Goal: Information Seeking & Learning: Learn about a topic

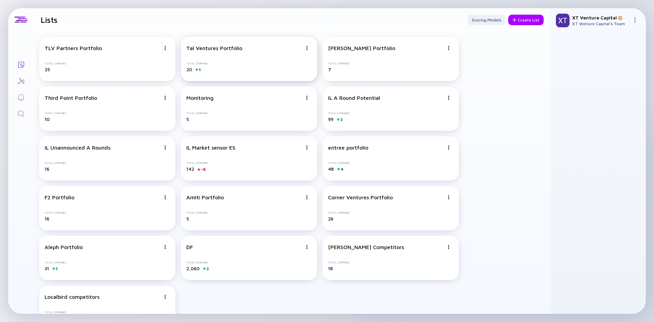
click at [271, 59] on div "Tal Ventures Portfolio Total Companies 20 1" at bounding box center [249, 59] width 136 height 44
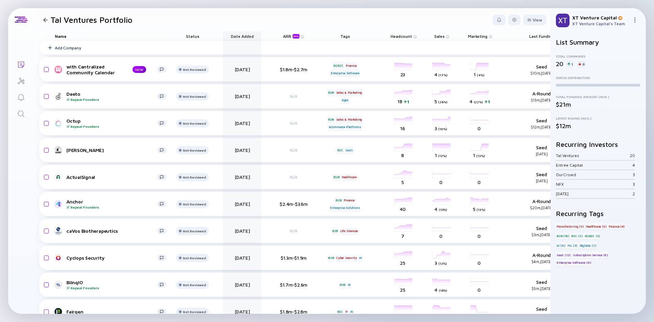
drag, startPoint x: 537, startPoint y: 36, endPoint x: 225, endPoint y: 34, distance: 311.8
click at [225, 34] on div "Name Status Date Added ARR beta Tags Headcount Sales Marketing Last Funding Inv…" at bounding box center [333, 36] width 589 height 10
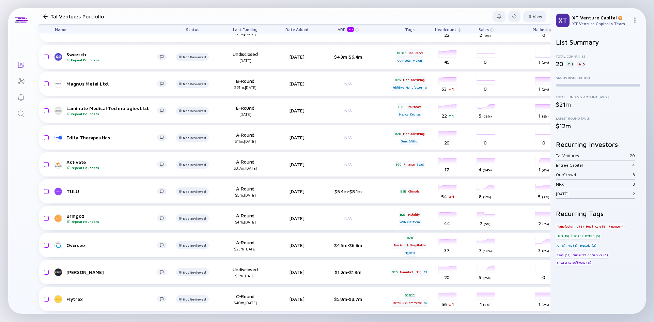
scroll to position [287, 0]
click at [235, 29] on span "Last Funding" at bounding box center [245, 29] width 25 height 5
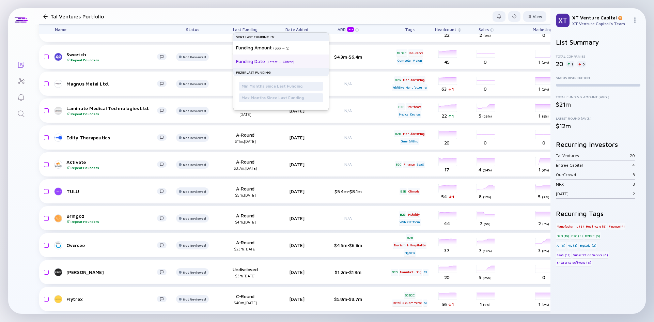
click at [251, 59] on div "Funding Date" at bounding box center [250, 61] width 29 height 6
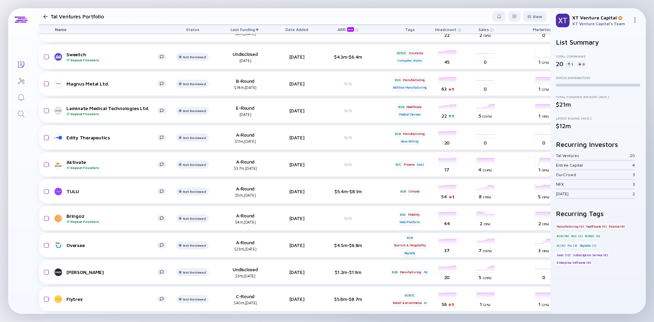
click at [45, 16] on div at bounding box center [45, 16] width 4 height 4
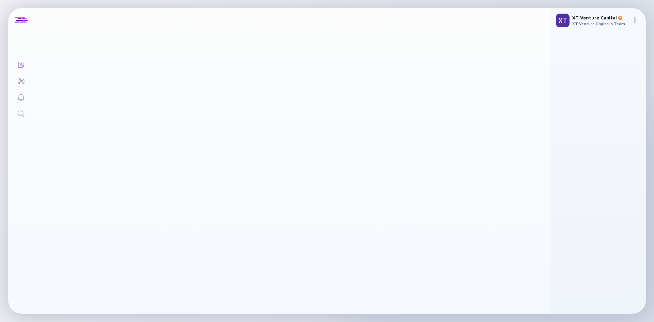
scroll to position [21, 0]
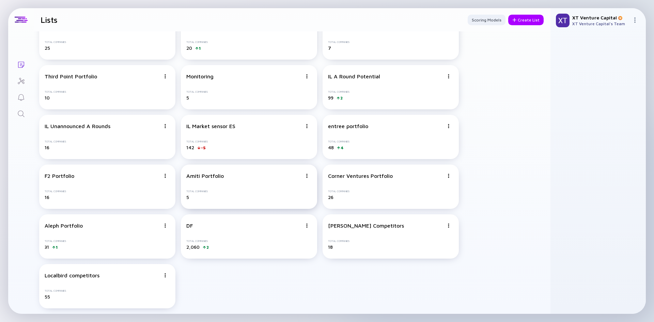
click at [223, 180] on div "Amiti Portfolio Total Companies 5" at bounding box center [249, 186] width 136 height 44
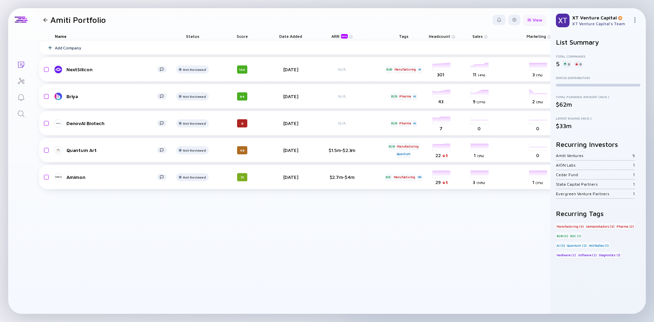
click at [530, 19] on div at bounding box center [529, 20] width 4 height 4
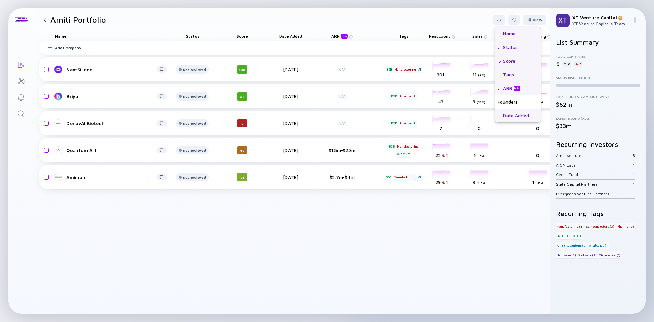
click at [521, 19] on div "View Name Status Score Tags ARR beta Founders Date Added Headcount Sales Market…" at bounding box center [519, 20] width 54 height 11
click at [516, 19] on div at bounding box center [514, 20] width 4 height 4
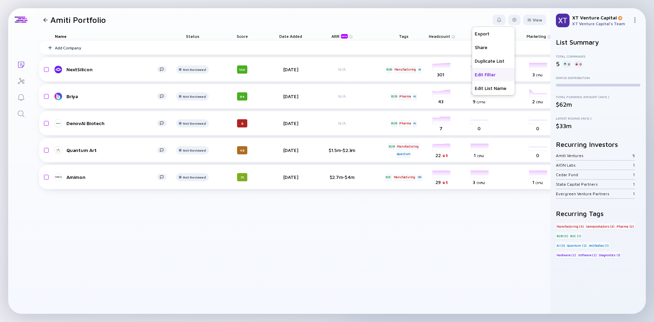
click at [488, 75] on div "Edit Filter" at bounding box center [493, 75] width 43 height 14
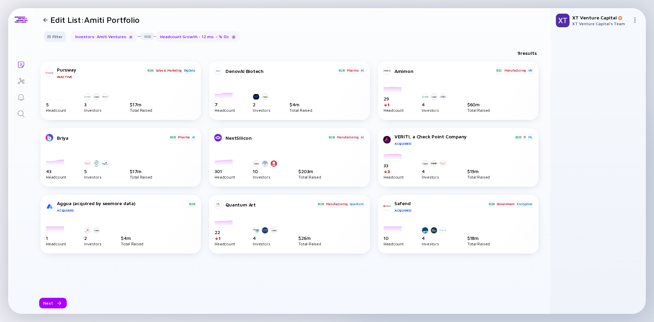
click at [232, 36] on div at bounding box center [234, 37] width 4 height 4
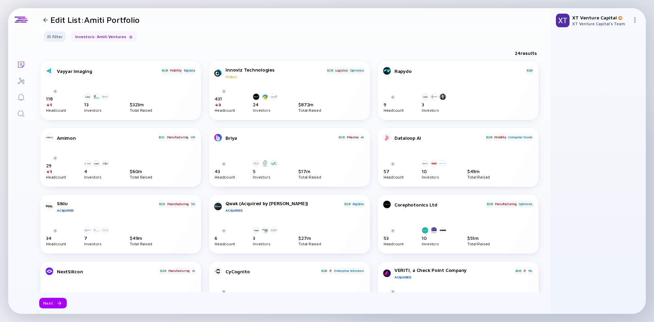
click at [47, 18] on div at bounding box center [45, 20] width 4 height 4
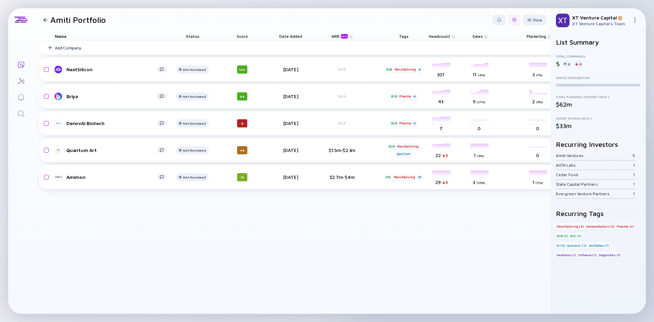
click at [512, 21] on div at bounding box center [514, 20] width 4 height 4
click at [494, 76] on div "Edit Filter" at bounding box center [493, 75] width 43 height 14
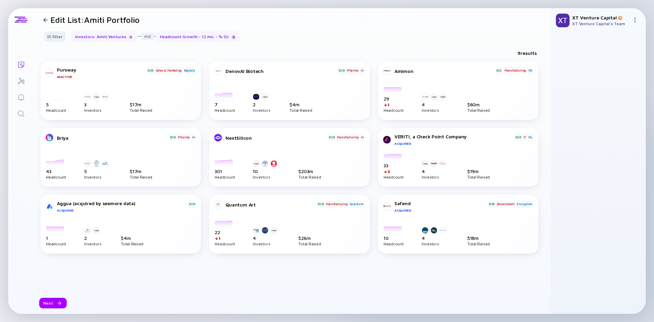
click at [232, 35] on div at bounding box center [234, 37] width 4 height 4
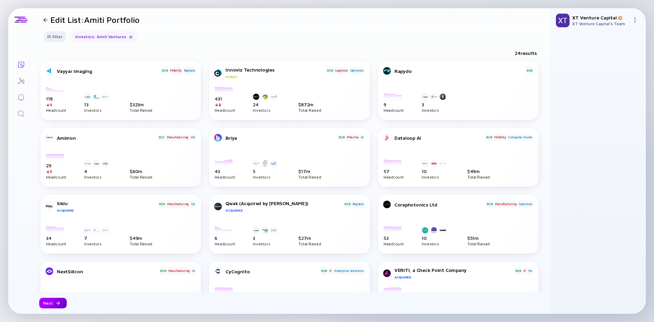
click at [62, 300] on div "Next" at bounding box center [53, 303] width 28 height 11
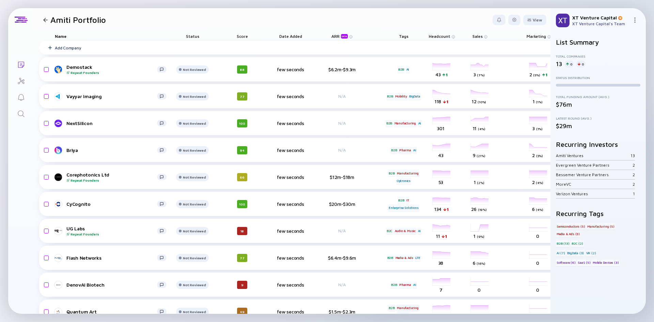
scroll to position [0, 129]
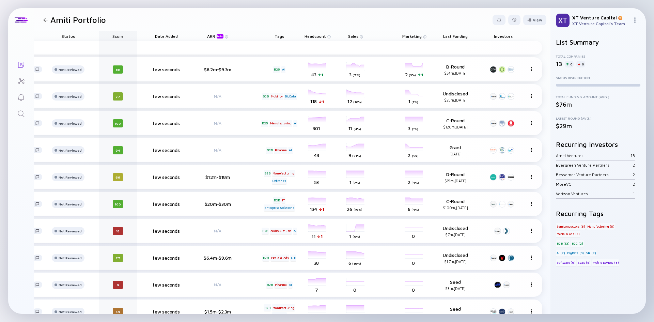
drag, startPoint x: 452, startPoint y: 37, endPoint x: 94, endPoint y: 34, distance: 358.5
click at [94, 34] on div "Name Status Score Date Added ARR beta Tags Headcount Sales Marketing Last Fundi…" at bounding box center [228, 36] width 627 height 10
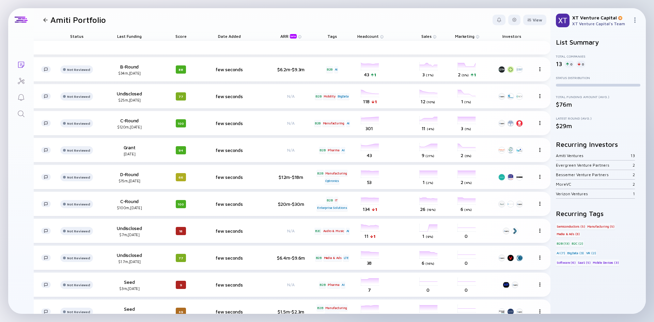
scroll to position [0, 0]
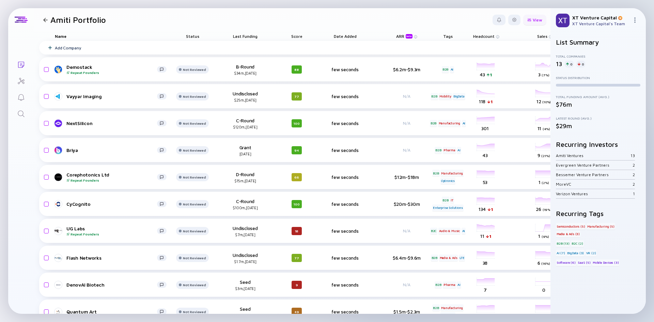
click at [530, 18] on div "View" at bounding box center [534, 20] width 23 height 11
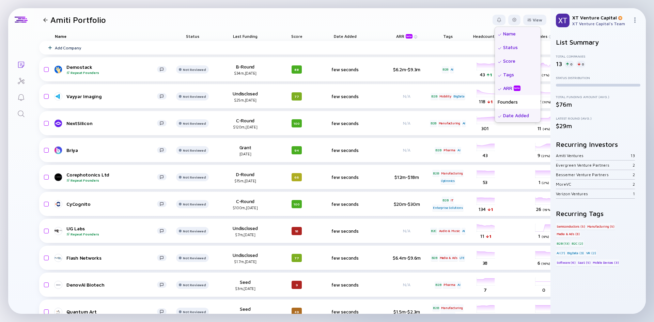
click at [498, 61] on div "Score" at bounding box center [518, 61] width 46 height 14
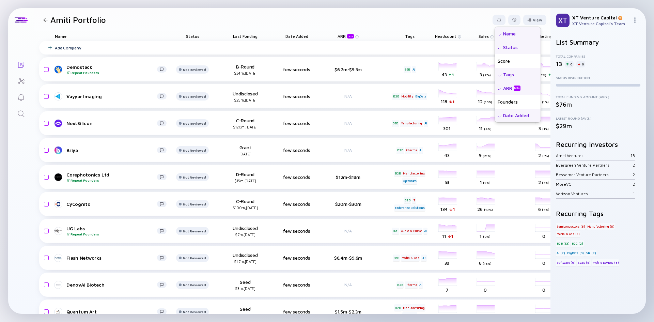
click at [504, 45] on div "Status" at bounding box center [518, 48] width 46 height 14
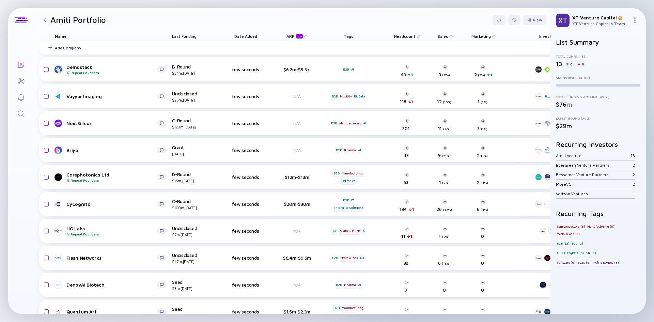
click at [440, 19] on header "Amiti Portfolio View Name Status Score Tags ARR beta Founders Date Added Headco…" at bounding box center [292, 19] width 516 height 23
click at [188, 35] on span "Last Funding" at bounding box center [184, 36] width 25 height 5
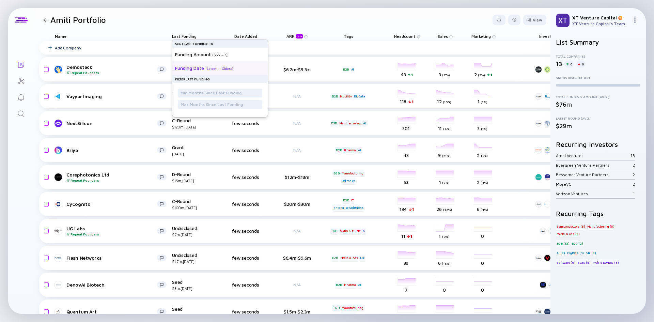
click at [194, 64] on div "Funding Date ( Latest → Oldest )" at bounding box center [217, 68] width 84 height 14
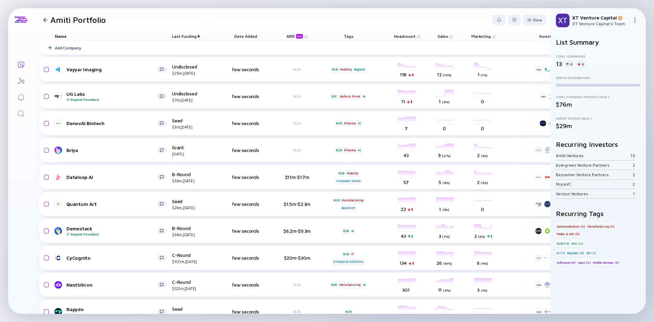
drag, startPoint x: 217, startPoint y: 189, endPoint x: 186, endPoint y: 16, distance: 175.6
click at [186, 16] on header "Amiti Portfolio View" at bounding box center [292, 19] width 516 height 23
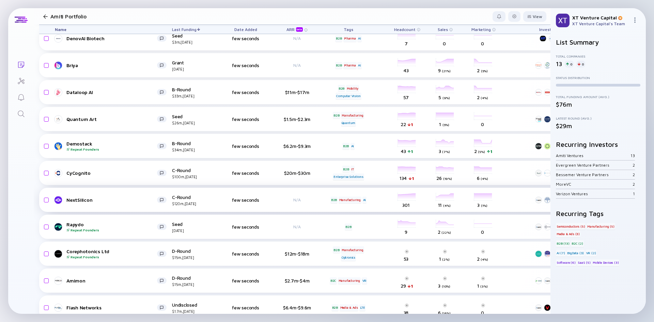
scroll to position [98, 0]
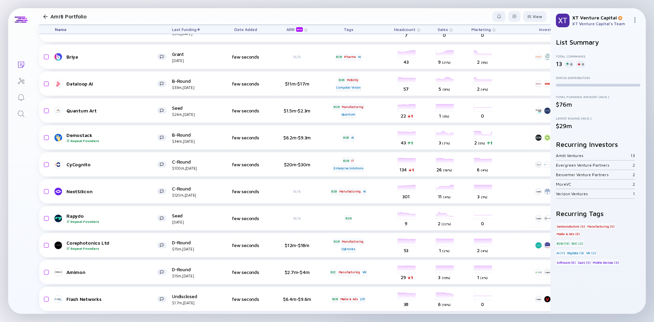
click at [42, 17] on div at bounding box center [46, 16] width 10 height 4
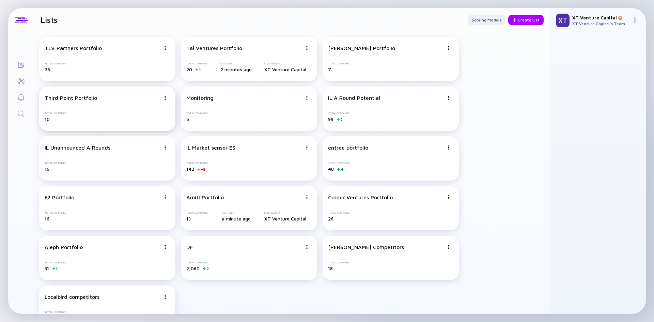
click at [107, 106] on div "Third Point Portfolio Total Companies 10" at bounding box center [107, 108] width 136 height 44
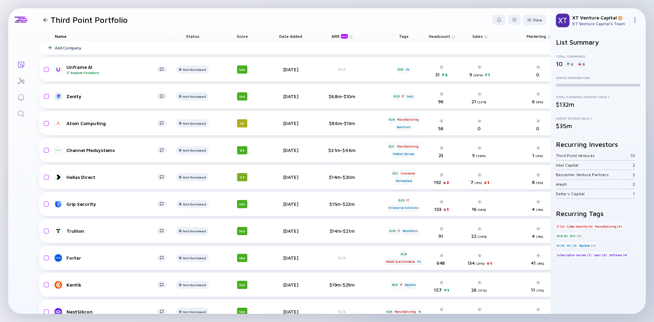
click at [46, 21] on div at bounding box center [45, 20] width 4 height 4
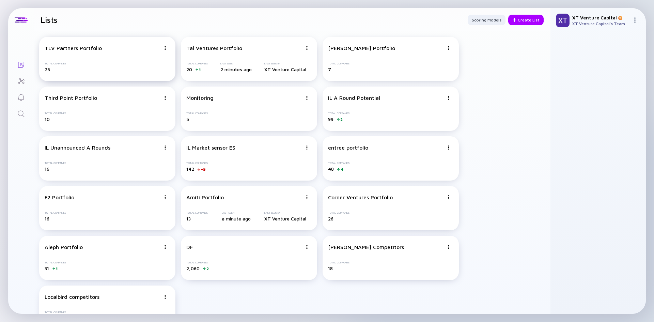
click at [68, 59] on div "TLV Partners Portfolio Total Companies 25" at bounding box center [107, 59] width 136 height 44
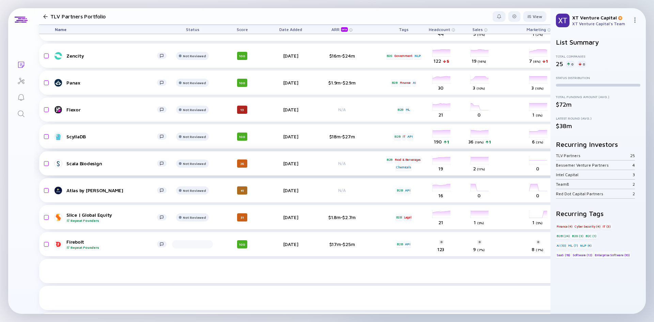
scroll to position [421, 0]
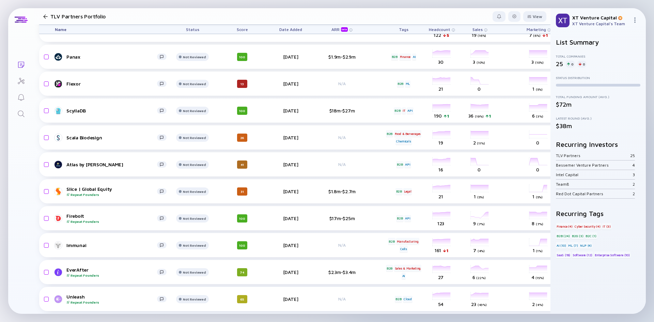
click at [45, 19] on div "TLV Partners Portfolio" at bounding box center [88, 17] width 95 height 10
click at [45, 16] on div at bounding box center [45, 16] width 4 height 4
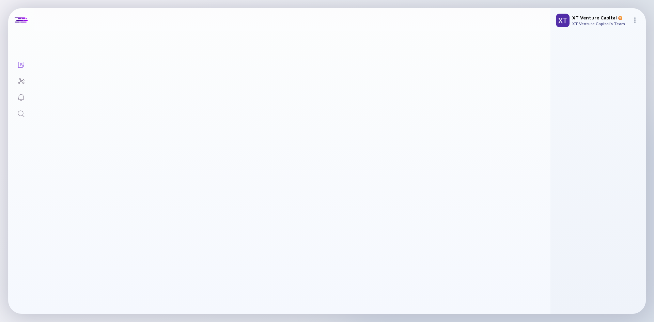
scroll to position [21, 0]
click at [23, 116] on icon "Search" at bounding box center [21, 114] width 8 height 8
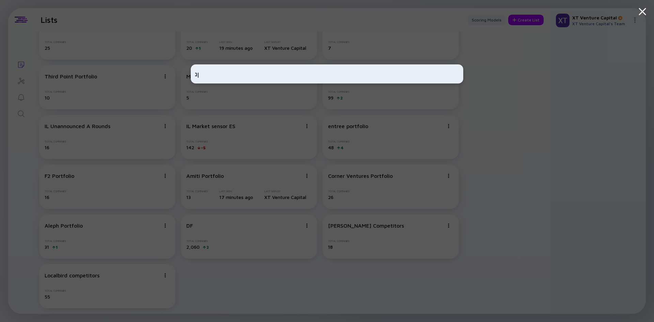
type input "ן"
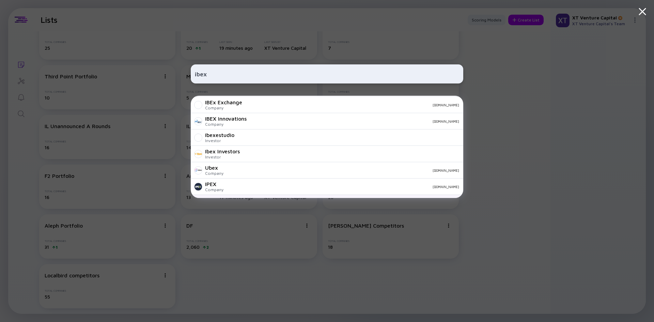
scroll to position [68, 0]
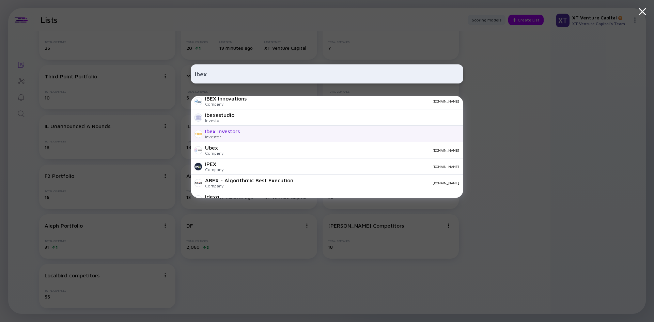
type input "ibex"
click at [236, 133] on div "Ibex Investors" at bounding box center [222, 131] width 35 height 6
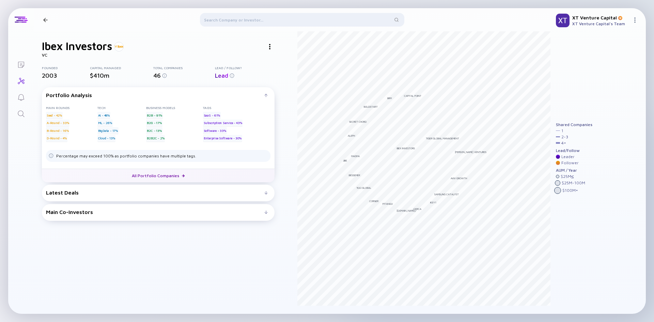
click at [127, 174] on link "All Portfolio Companies" at bounding box center [158, 176] width 233 height 14
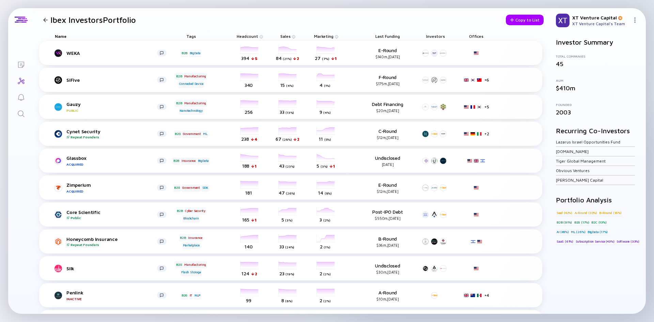
click at [14, 117] on link "Search" at bounding box center [21, 113] width 26 height 16
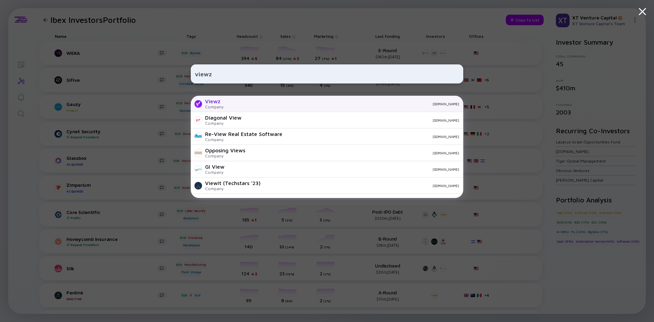
type input "viewz"
click at [221, 103] on div "Viewz" at bounding box center [214, 101] width 18 height 6
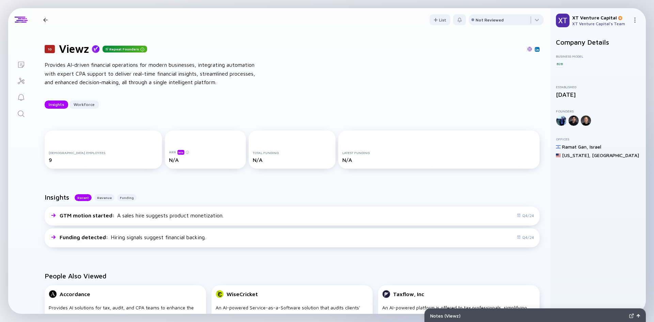
click at [131, 47] on div "Repeat Founders" at bounding box center [124, 49] width 45 height 7
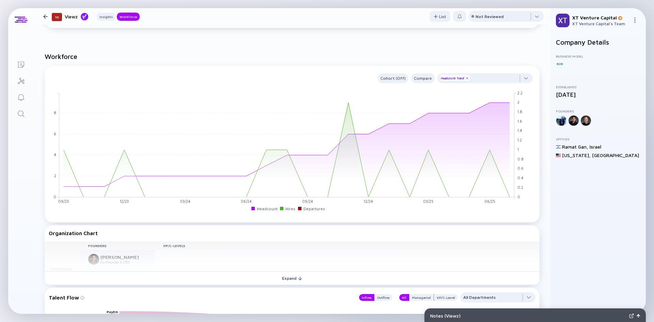
scroll to position [409, 0]
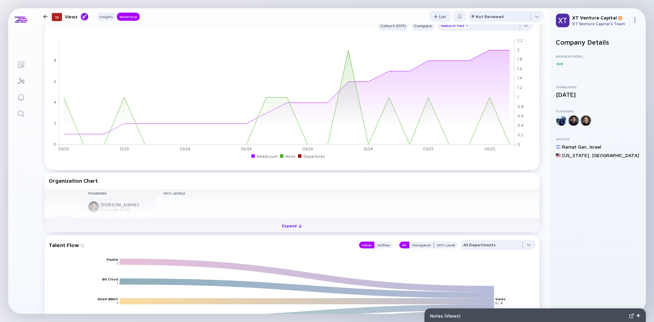
click at [237, 220] on button "Expand" at bounding box center [292, 226] width 495 height 14
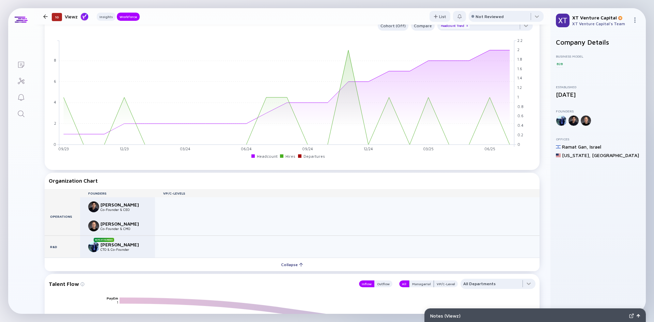
click at [95, 249] on img at bounding box center [93, 246] width 11 height 11
click at [108, 245] on div "[PERSON_NAME]" at bounding box center [122, 244] width 45 height 6
click at [96, 246] on img at bounding box center [93, 246] width 11 height 11
click at [112, 246] on div "[PERSON_NAME]" at bounding box center [122, 244] width 45 height 6
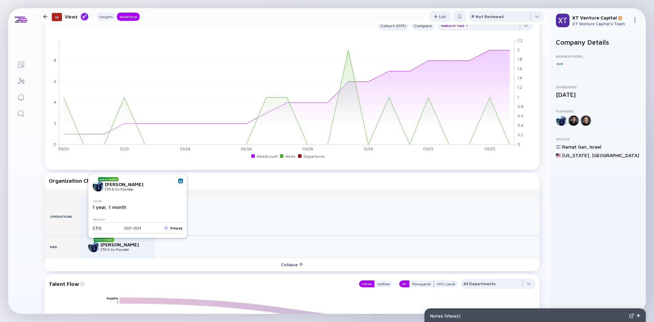
click at [179, 183] on link at bounding box center [180, 180] width 5 height 5
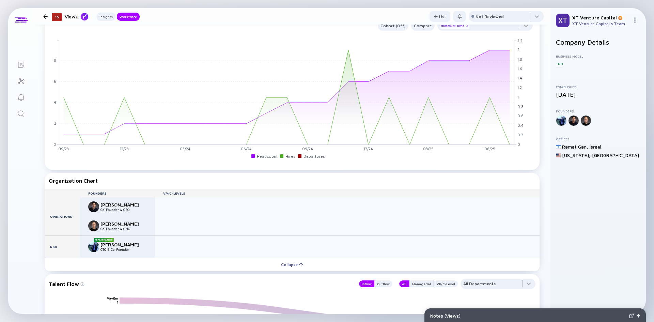
click at [45, 16] on div at bounding box center [45, 16] width 4 height 4
click at [22, 61] on icon "Lists" at bounding box center [21, 65] width 8 height 8
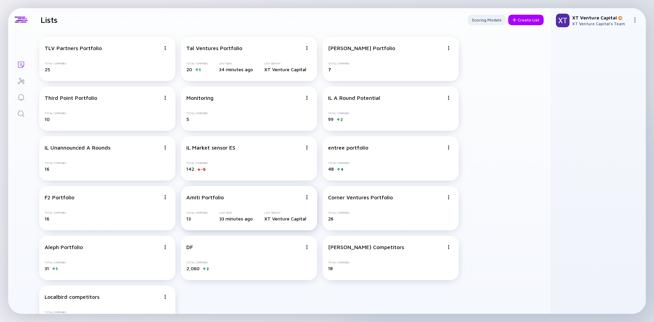
click at [221, 199] on div "Amiti Portfolio" at bounding box center [204, 197] width 37 height 6
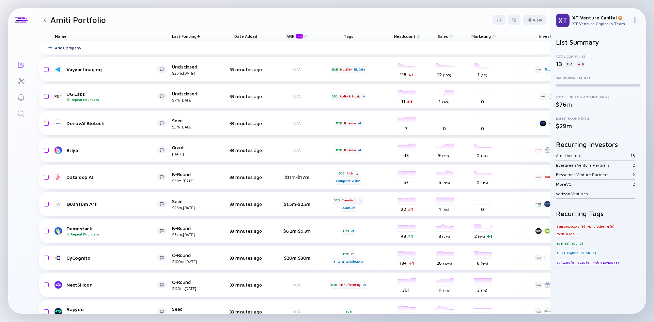
click at [46, 22] on div "Amiti Portfolio" at bounding box center [73, 20] width 65 height 10
click at [46, 19] on div at bounding box center [45, 20] width 4 height 4
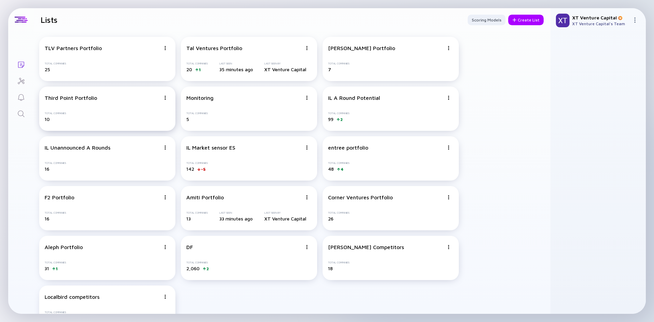
click at [106, 113] on div "Total Companies 10" at bounding box center [107, 117] width 125 height 10
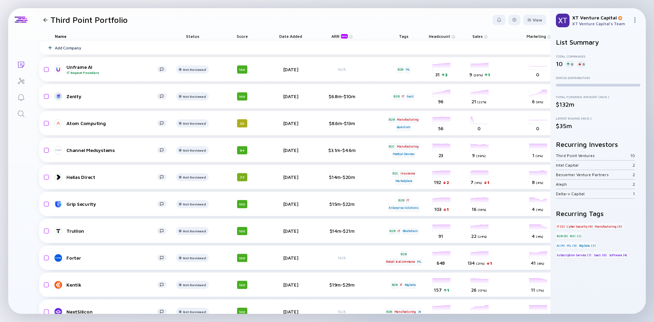
click at [49, 20] on div at bounding box center [46, 20] width 10 height 4
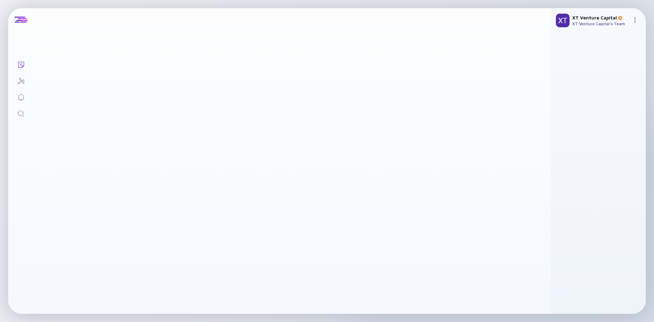
click at [47, 19] on h1 "Lists" at bounding box center [49, 17] width 17 height 10
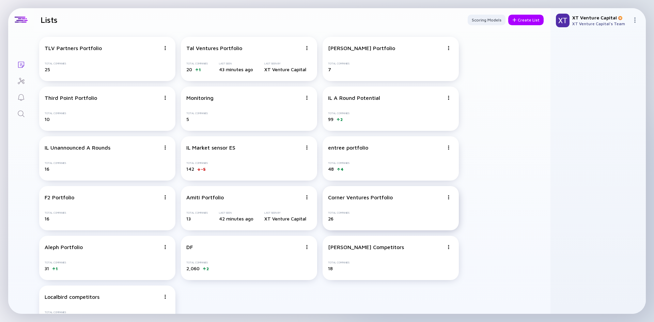
click at [360, 206] on div "Corner Ventures Portfolio Total Companies 26" at bounding box center [390, 208] width 136 height 44
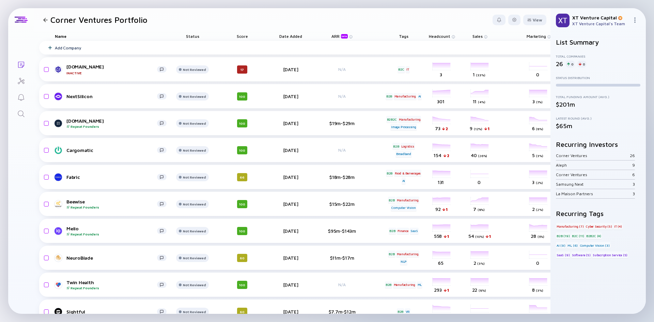
scroll to position [0, 129]
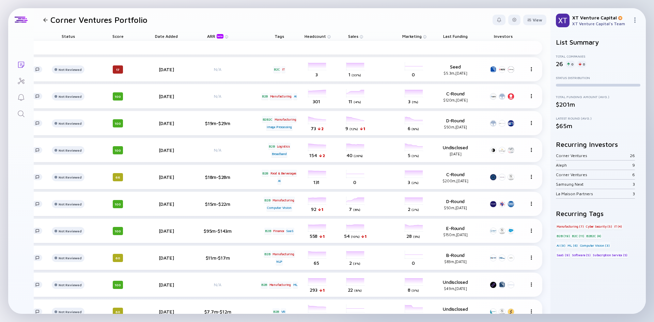
click at [450, 35] on span "Last Funding" at bounding box center [455, 36] width 25 height 5
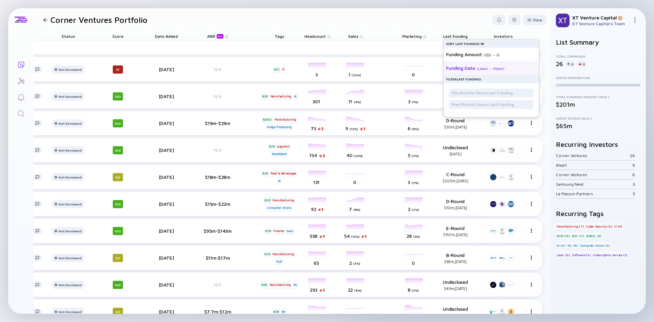
click at [446, 67] on div "Funding Date" at bounding box center [460, 68] width 29 height 6
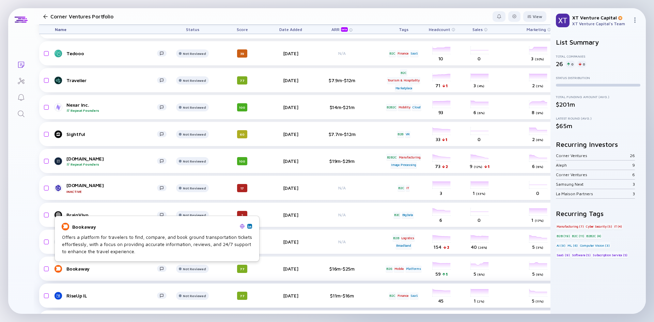
scroll to position [238, 0]
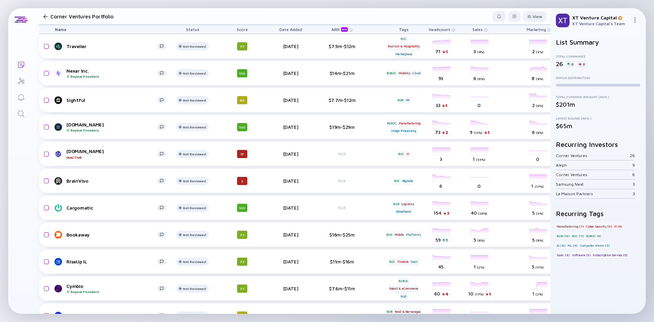
click at [45, 17] on div at bounding box center [45, 16] width 4 height 4
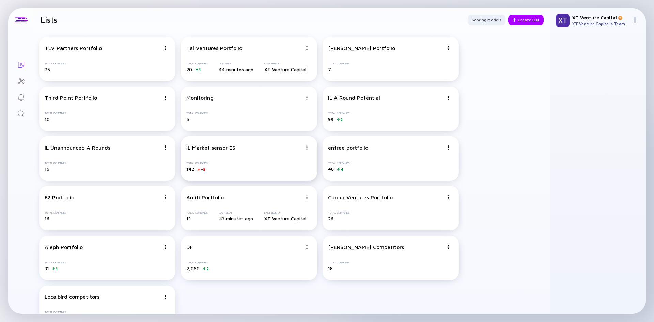
click at [213, 159] on div "IL Market sensor ES Total Companies 142 -5" at bounding box center [249, 158] width 136 height 44
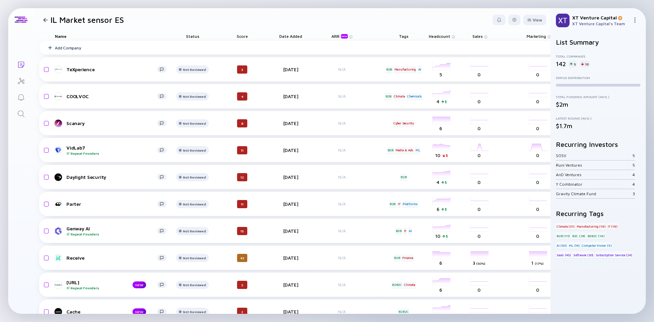
click at [574, 65] on div "5" at bounding box center [572, 64] width 9 height 7
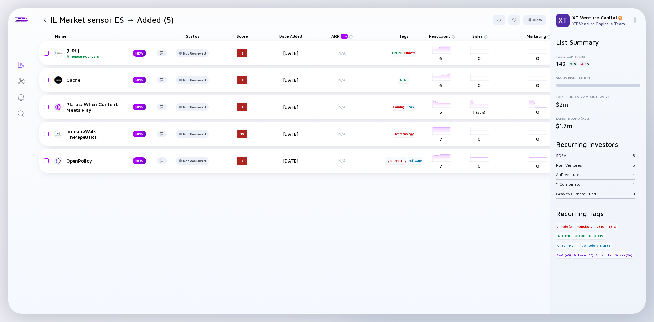
click at [47, 19] on div at bounding box center [45, 20] width 4 height 4
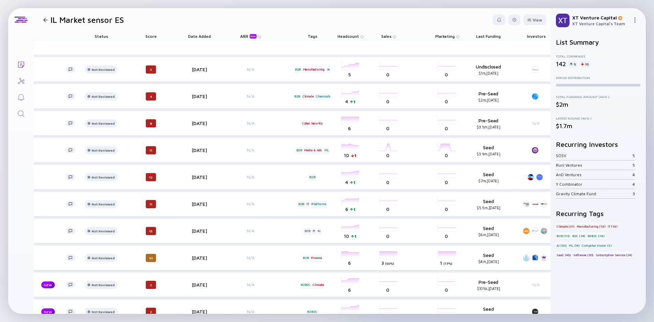
scroll to position [0, 129]
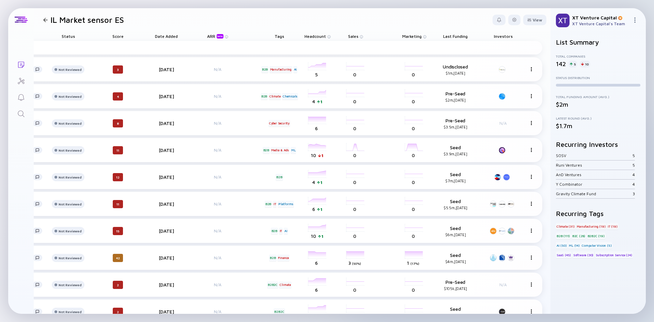
click at [447, 36] on span "Last Funding" at bounding box center [455, 36] width 25 height 5
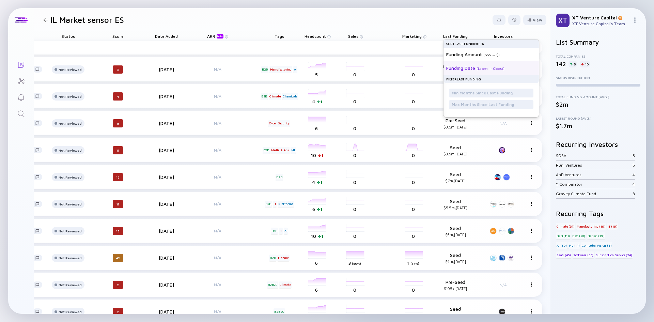
click at [456, 67] on div "Funding Date" at bounding box center [460, 68] width 29 height 6
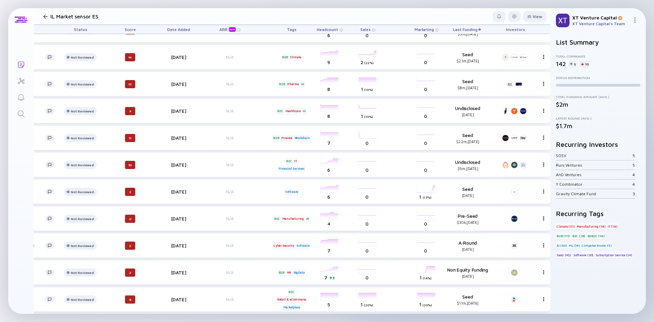
scroll to position [443, 129]
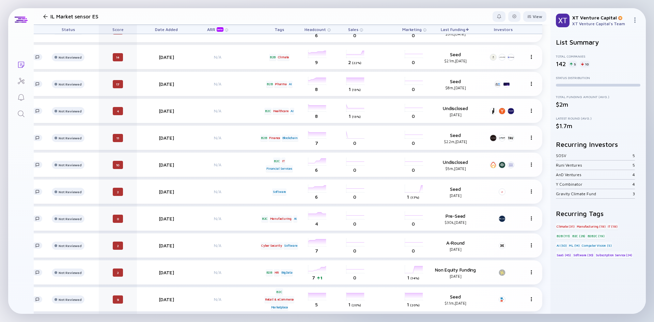
drag, startPoint x: 446, startPoint y: 28, endPoint x: 102, endPoint y: 31, distance: 344.5
click at [102, 31] on div "Name Status Score Date Added ARR beta Tags Headcount Sales Marketing Last Fundi…" at bounding box center [228, 30] width 627 height 10
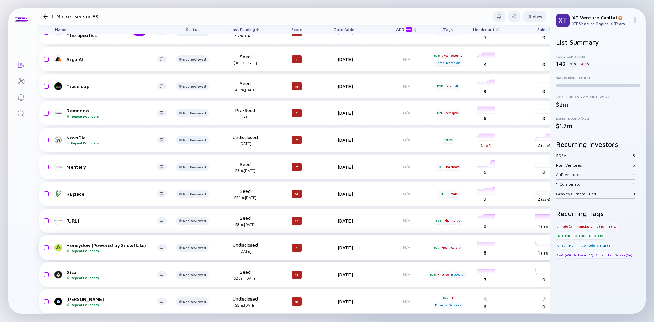
scroll to position [306, 0]
click at [46, 248] on input "checkbox" at bounding box center [45, 247] width 8 height 16
click at [518, 16] on div "Remove from list" at bounding box center [524, 16] width 43 height 11
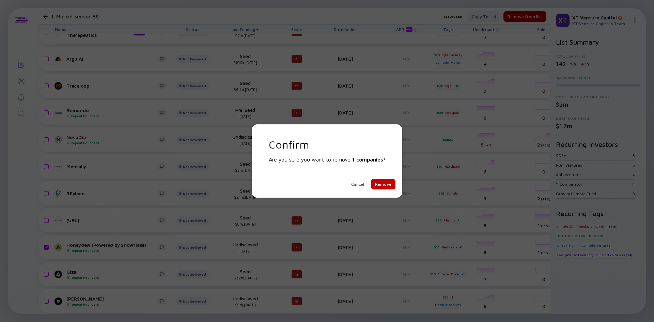
click at [385, 183] on div "Remove" at bounding box center [383, 184] width 25 height 11
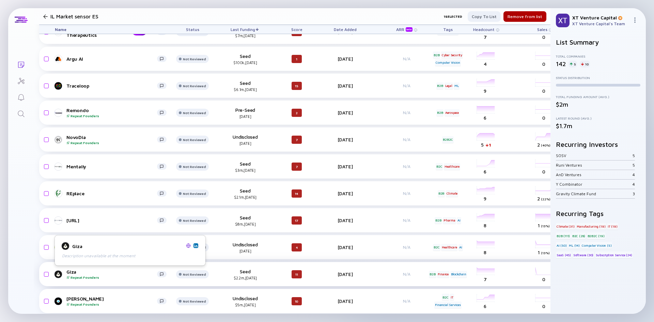
checkbox input "false"
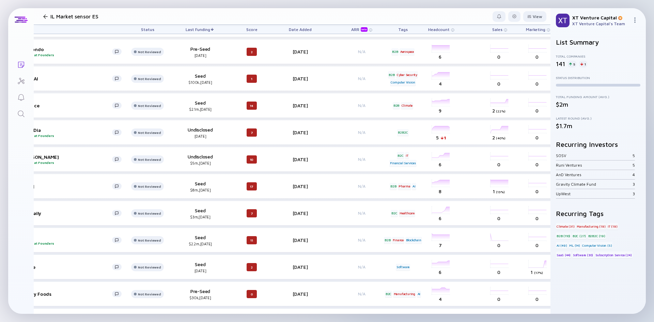
scroll to position [340, 129]
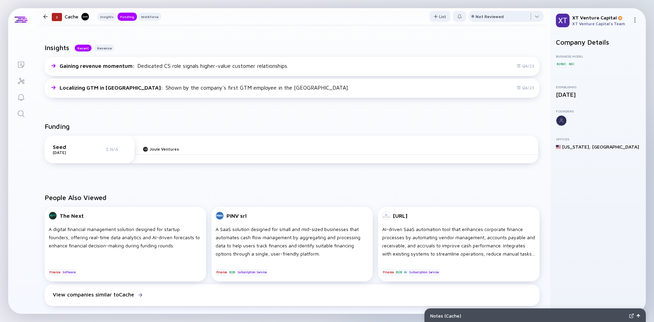
scroll to position [147, 0]
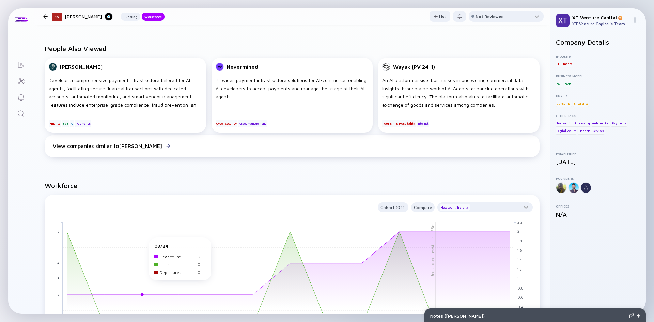
scroll to position [340, 0]
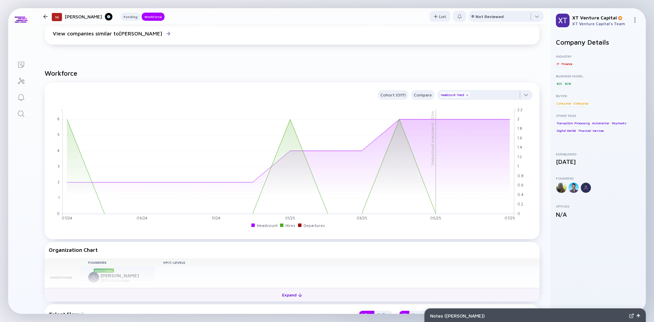
click at [278, 294] on div "Expand" at bounding box center [292, 294] width 28 height 11
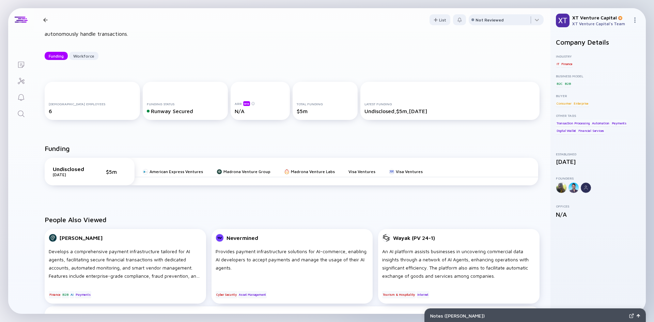
scroll to position [0, 0]
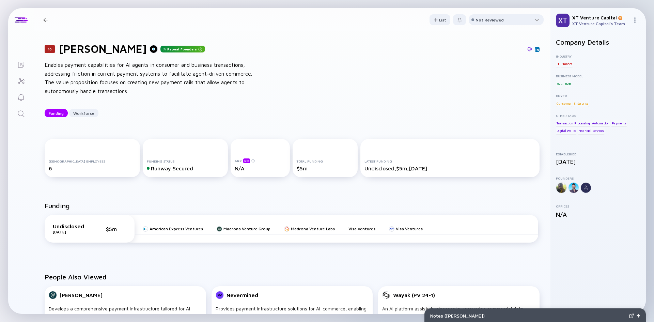
click at [83, 48] on h1 "[PERSON_NAME]" at bounding box center [103, 48] width 88 height 13
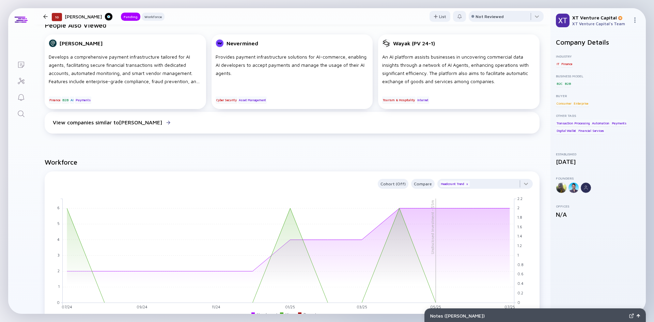
scroll to position [443, 0]
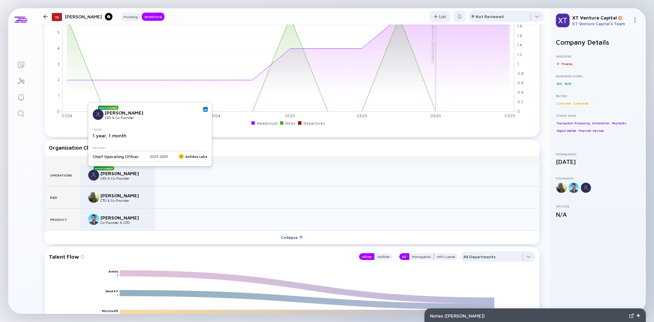
click at [204, 109] on img at bounding box center [205, 109] width 3 height 3
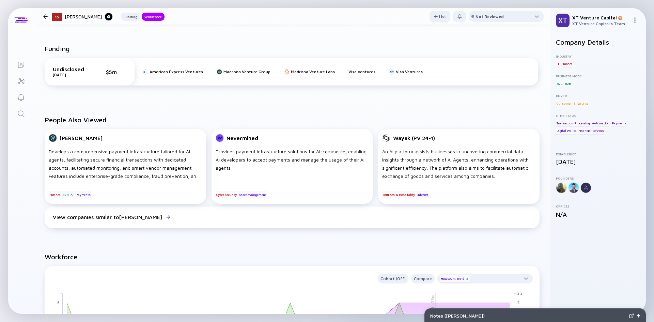
scroll to position [68, 0]
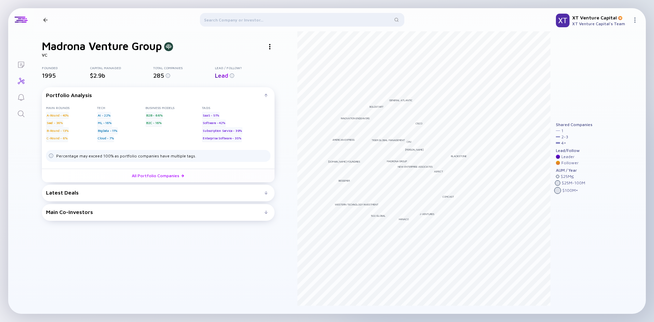
click at [70, 45] on h1 "Madrona Venture Group" at bounding box center [102, 45] width 120 height 13
